Goal: Task Accomplishment & Management: Use online tool/utility

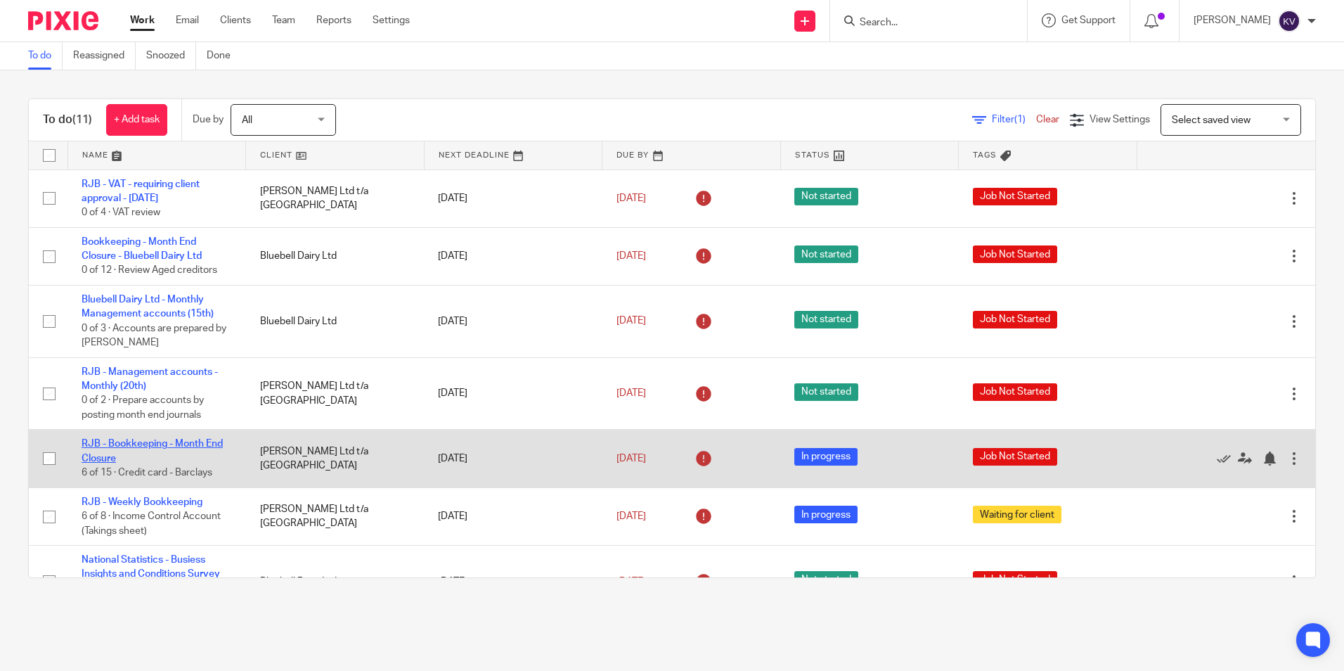
click at [101, 440] on link "RJB - Bookkeeping - Month End Closure" at bounding box center [152, 451] width 141 height 24
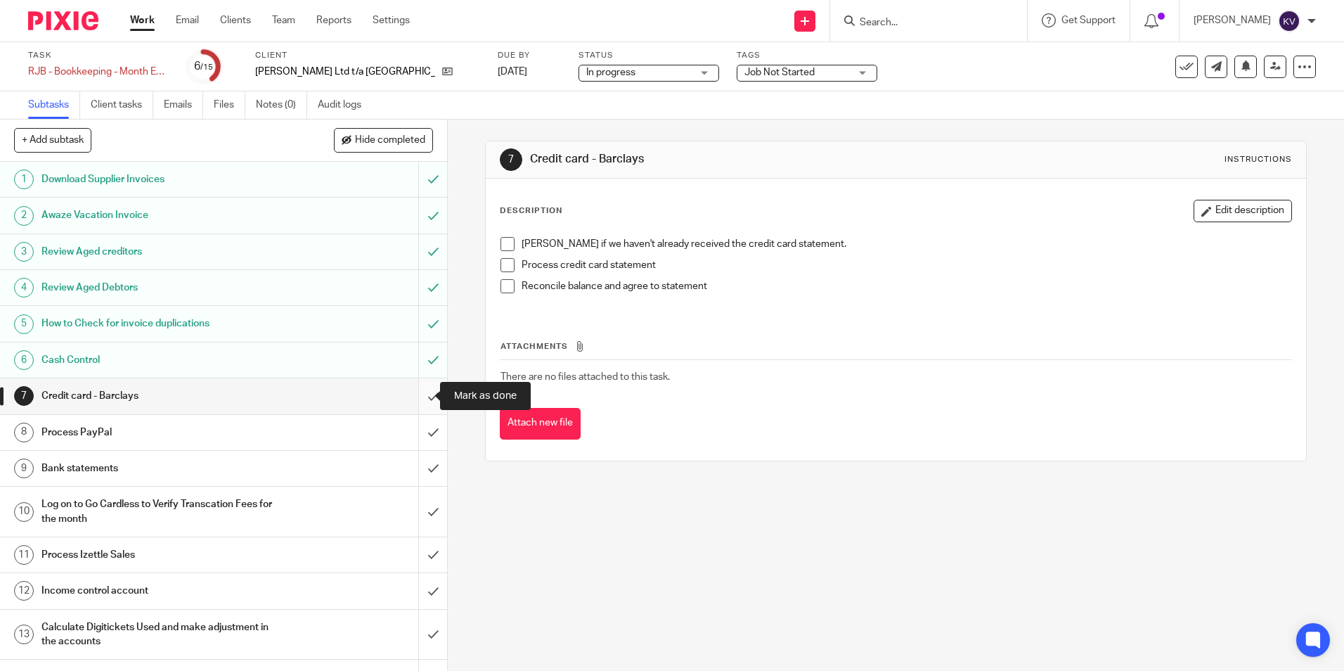
click at [414, 395] on input "submit" at bounding box center [223, 395] width 447 height 35
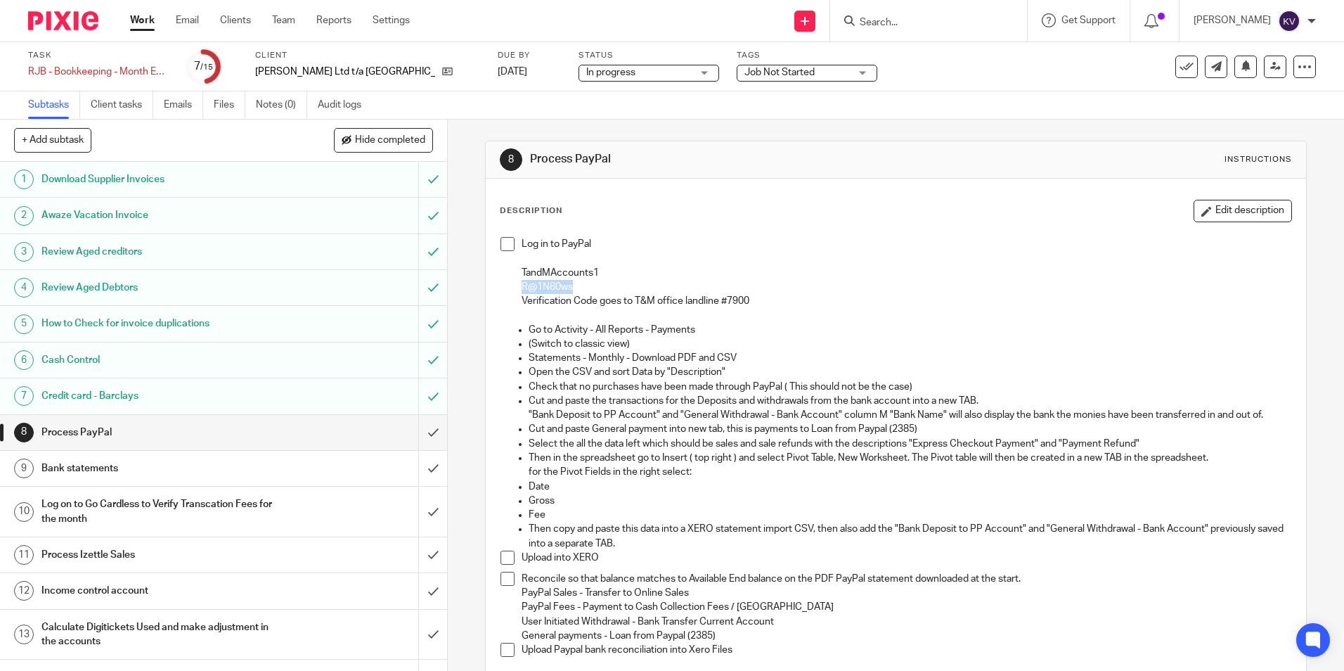
drag, startPoint x: 517, startPoint y: 285, endPoint x: 575, endPoint y: 285, distance: 57.6
click at [575, 285] on p "R@1N80ws" at bounding box center [906, 287] width 769 height 14
copy p "R@1N80ws"
